Goal: Navigation & Orientation: Find specific page/section

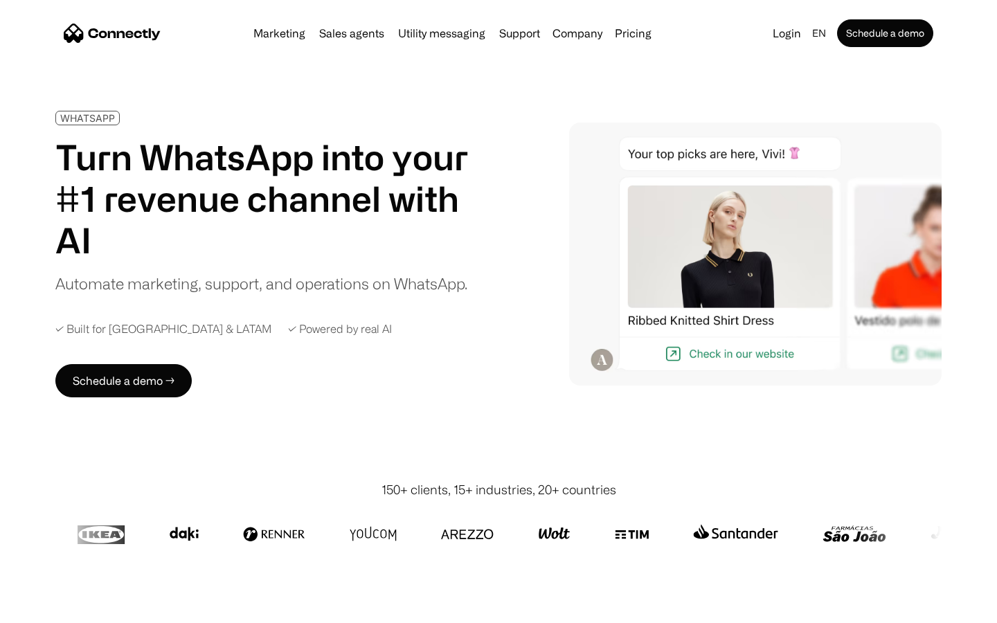
scroll to position [4497, 0]
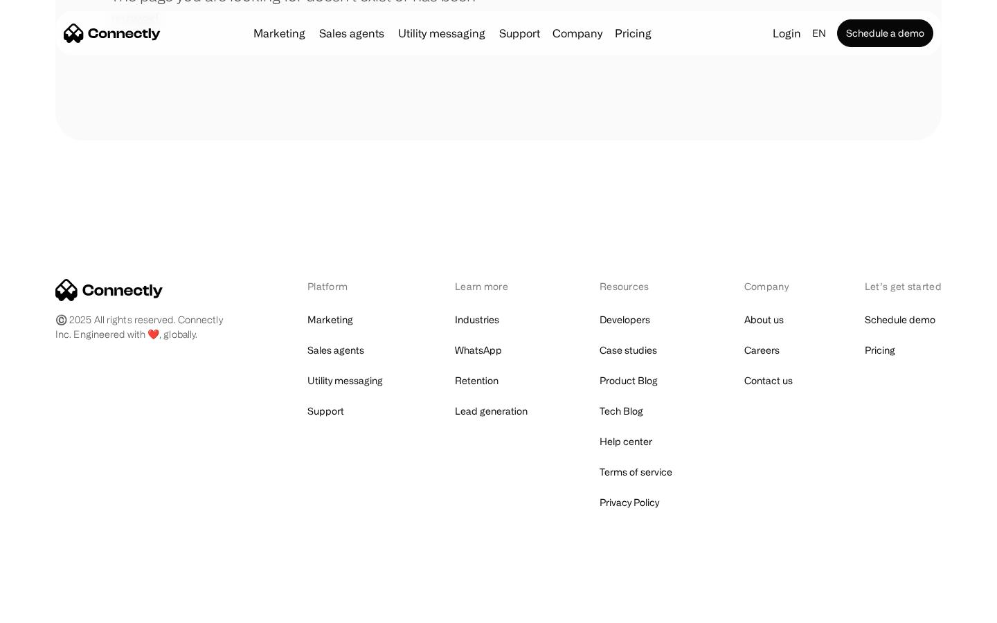
scroll to position [253, 0]
